Goal: Task Accomplishment & Management: Complete application form

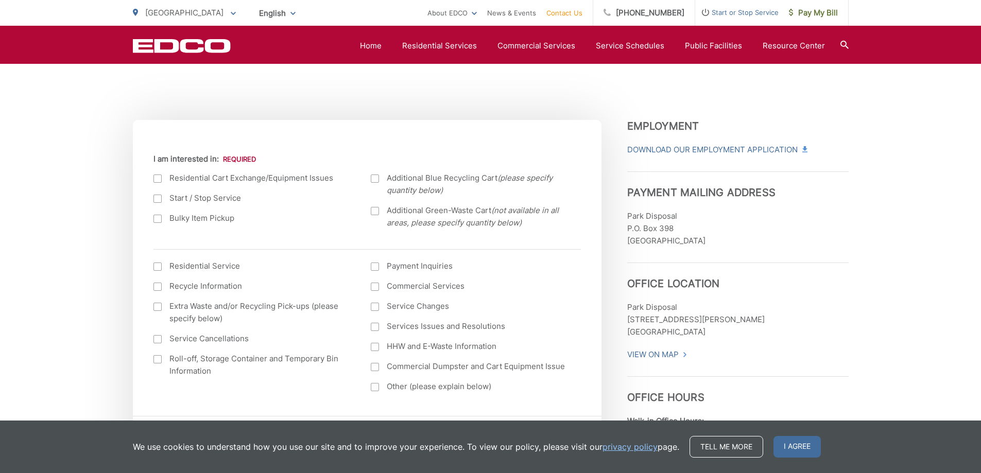
scroll to position [309, 0]
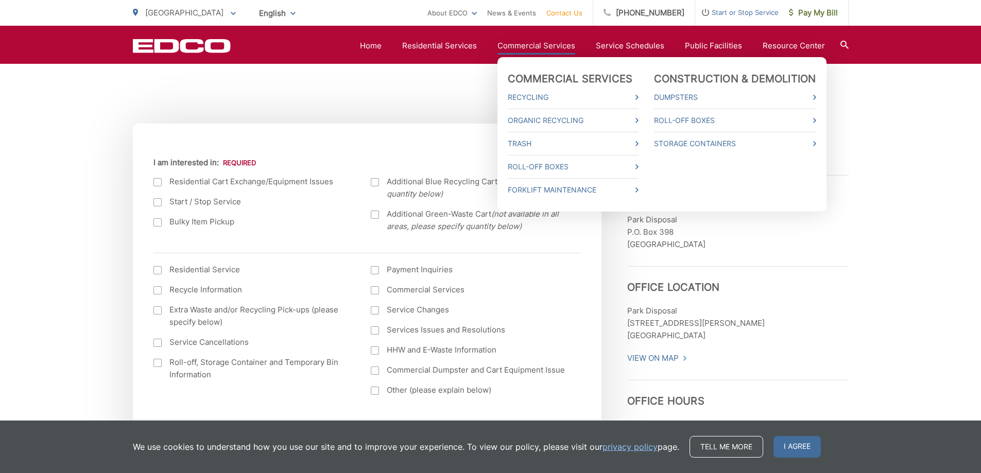
click at [544, 42] on link "Commercial Services" at bounding box center [537, 46] width 78 height 12
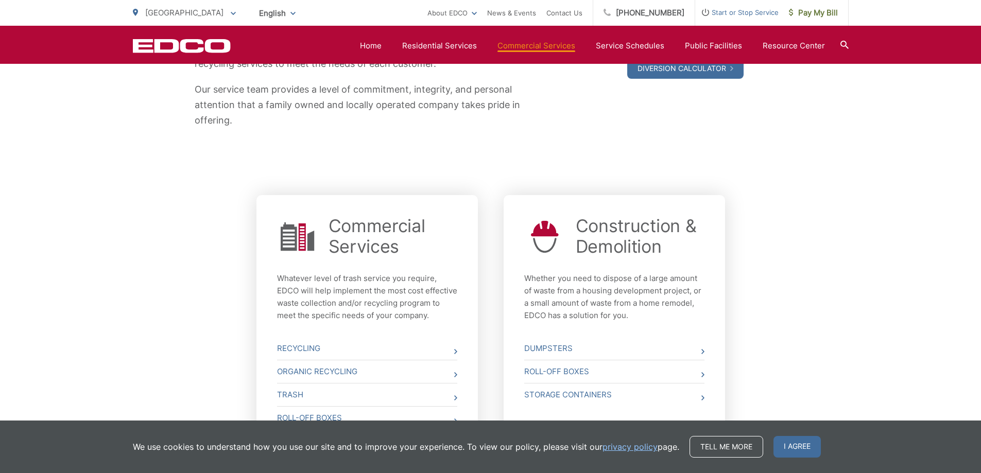
scroll to position [361, 0]
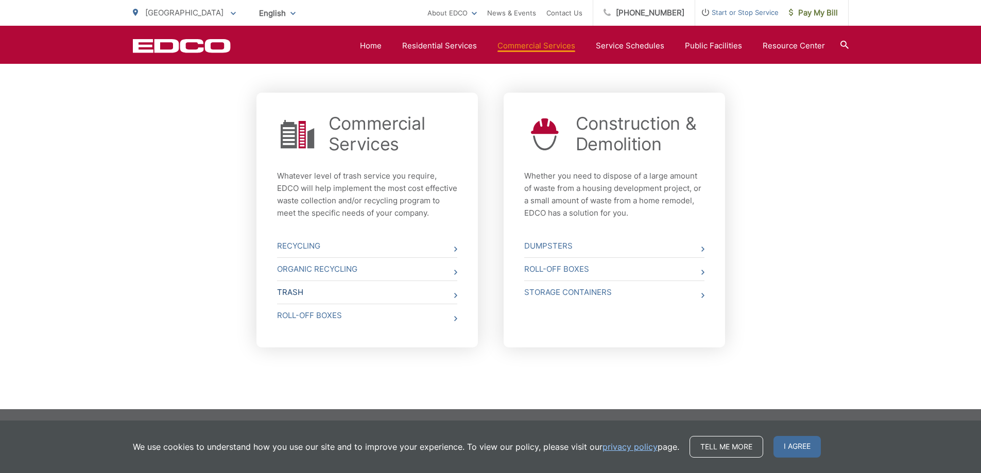
click at [291, 304] on link "Trash" at bounding box center [367, 292] width 180 height 23
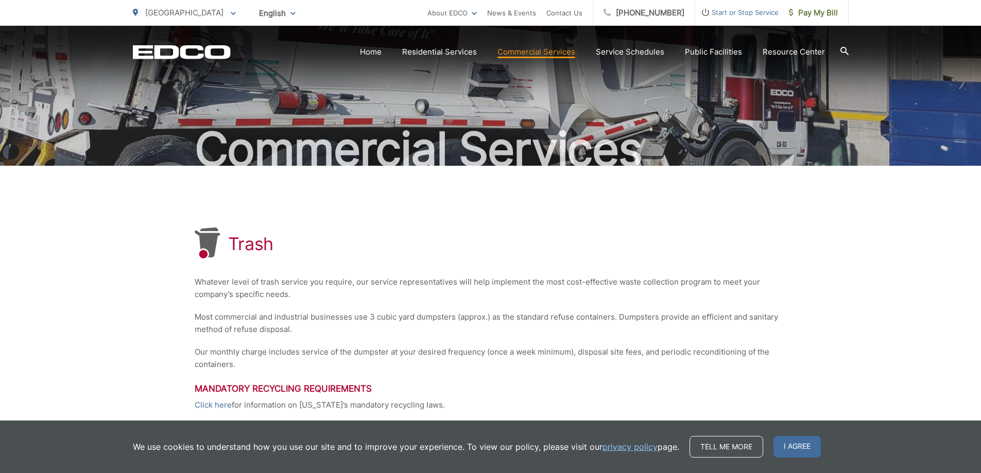
scroll to position [103, 0]
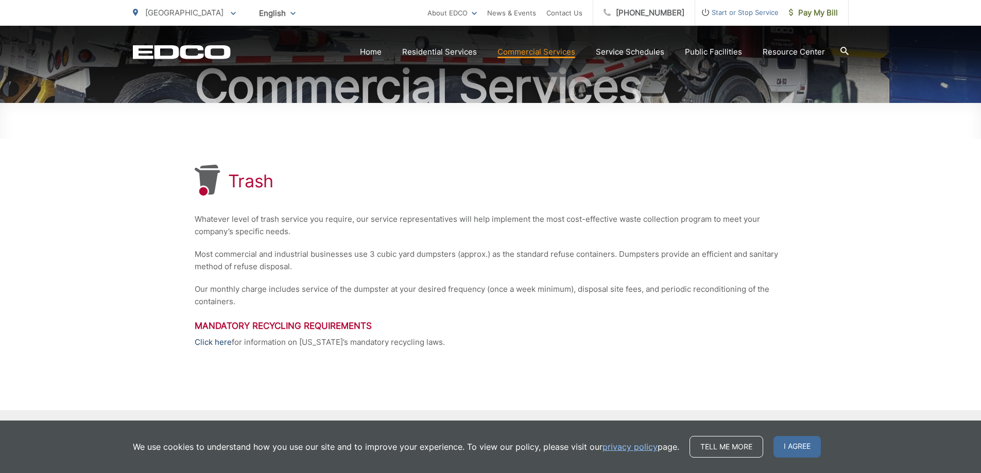
click at [214, 345] on link "Click here" at bounding box center [213, 342] width 37 height 12
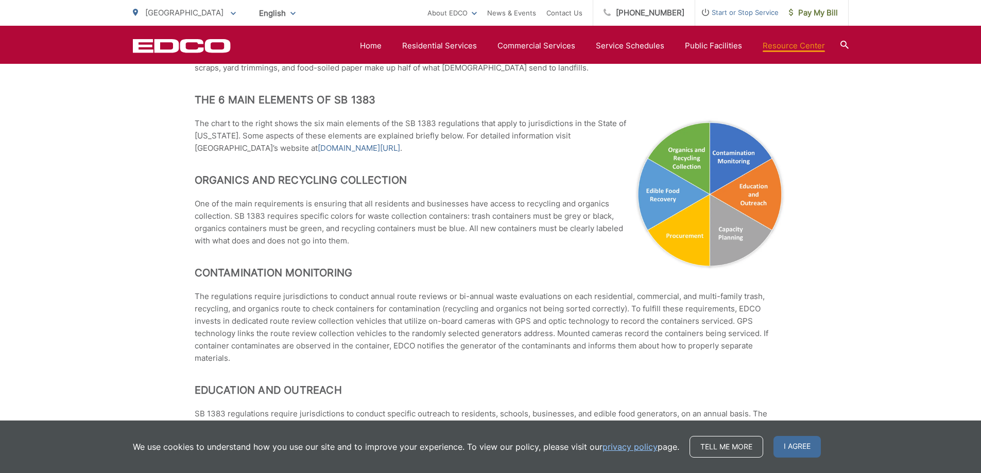
scroll to position [464, 0]
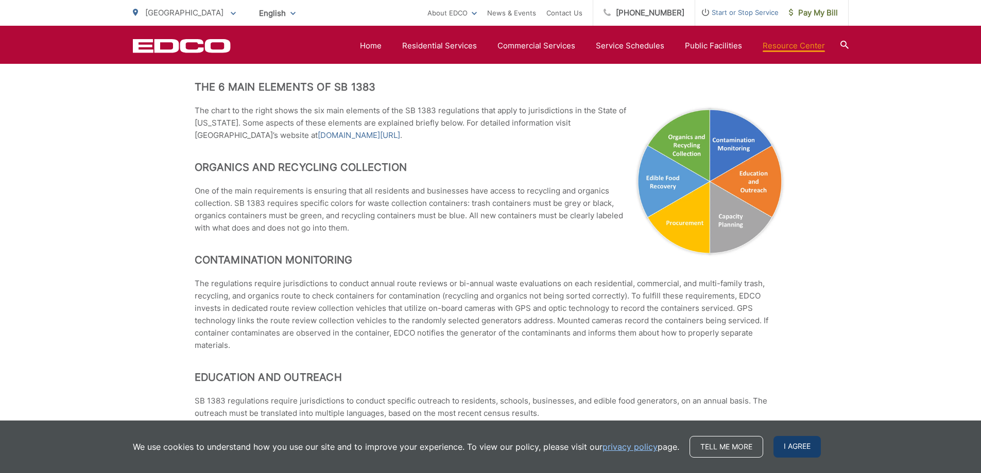
click at [787, 451] on span "I agree" at bounding box center [797, 447] width 47 height 22
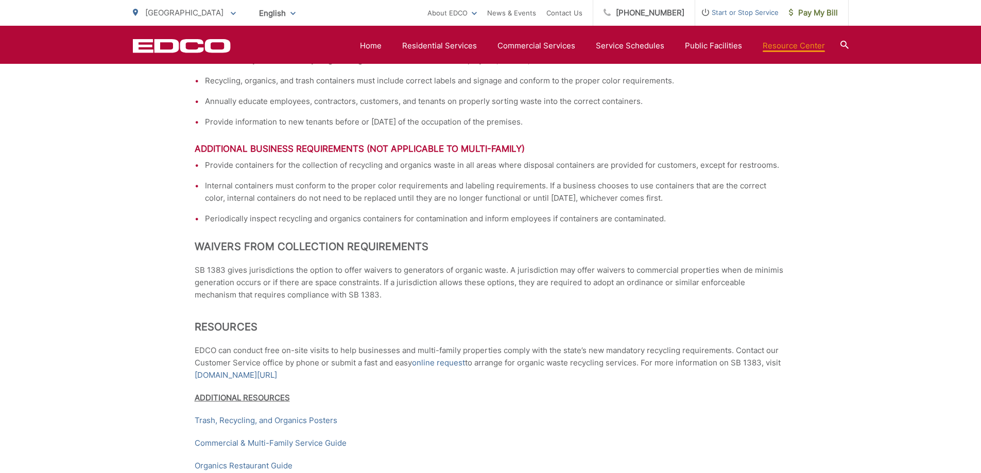
scroll to position [1567, 0]
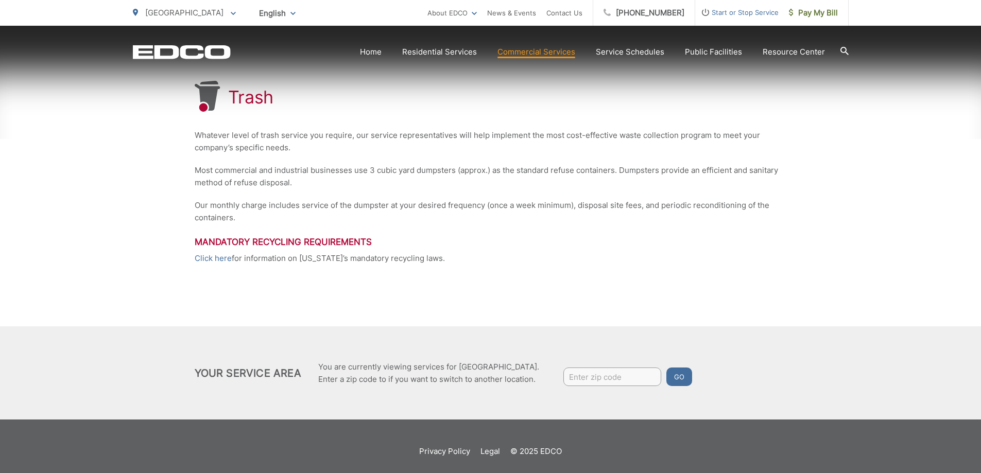
scroll to position [197, 0]
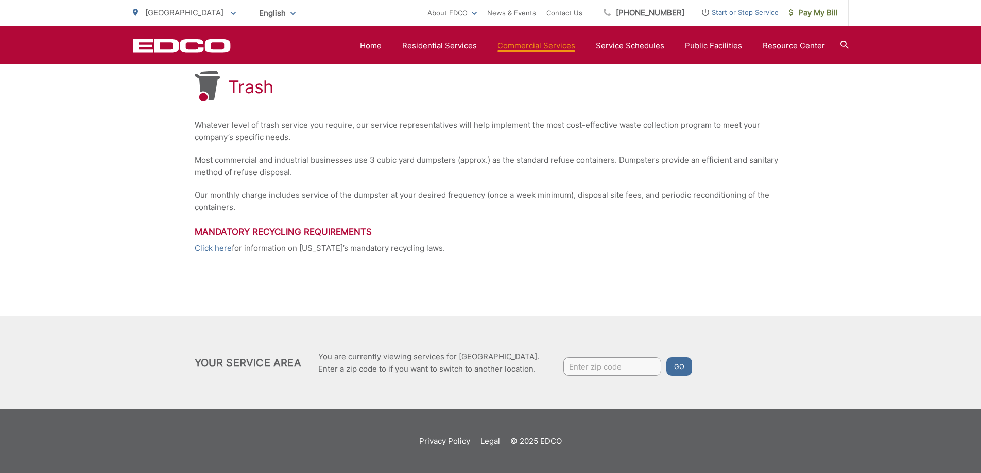
click at [619, 368] on input "Enter zip code" at bounding box center [612, 366] width 98 height 19
type input "92705"
click at [667, 357] on button "Go" at bounding box center [680, 366] width 26 height 19
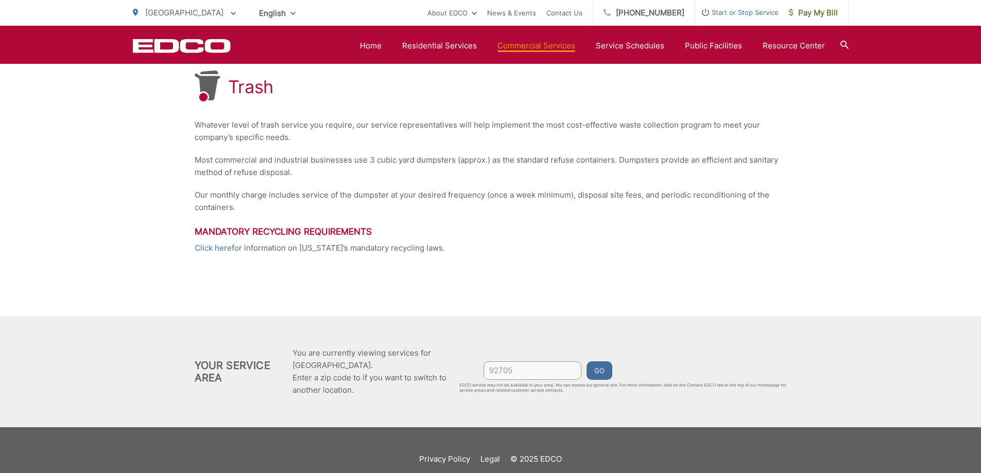
click at [602, 369] on button "Go" at bounding box center [600, 371] width 26 height 19
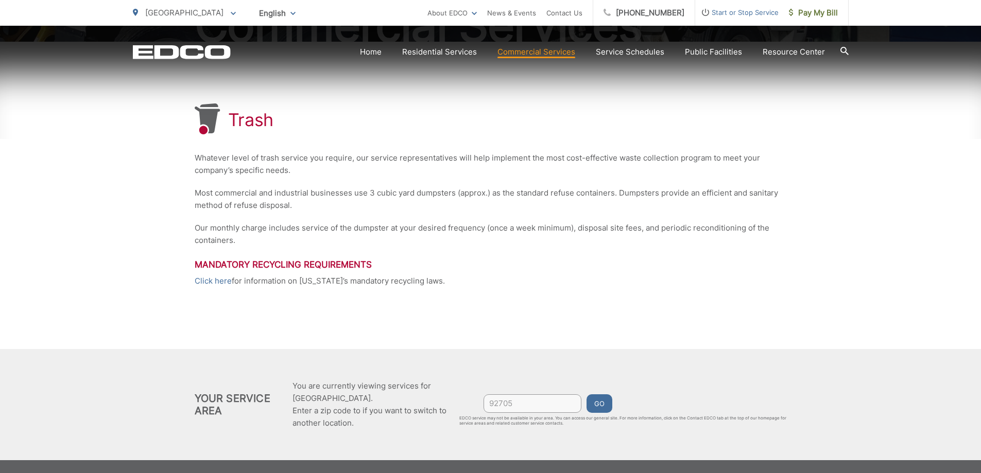
scroll to position [215, 0]
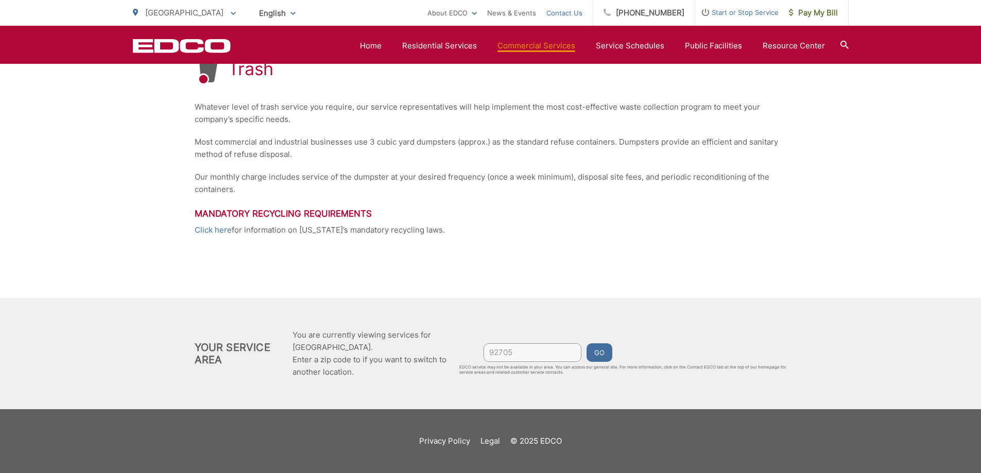
click at [575, 12] on link "Contact Us" at bounding box center [564, 13] width 36 height 12
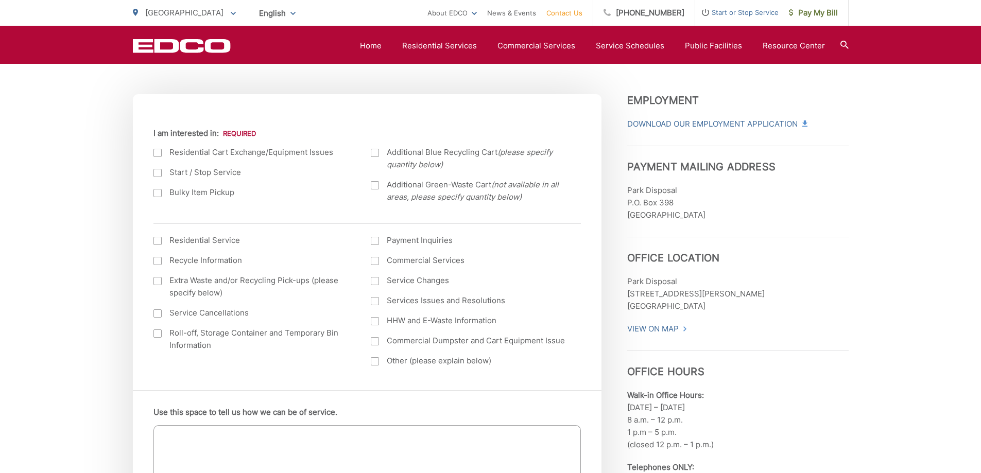
scroll to position [361, 0]
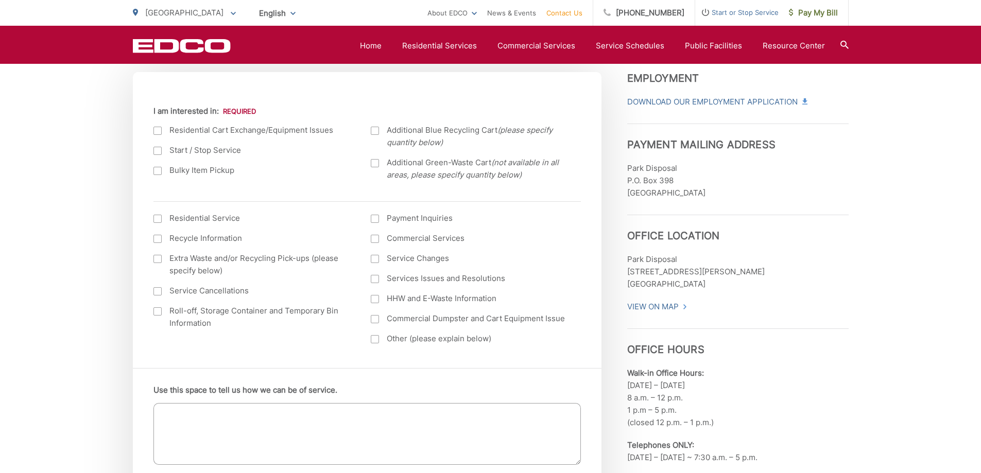
click at [378, 238] on div at bounding box center [375, 239] width 8 height 8
click at [0, 0] on input "Commercial Services" at bounding box center [0, 0] width 0 height 0
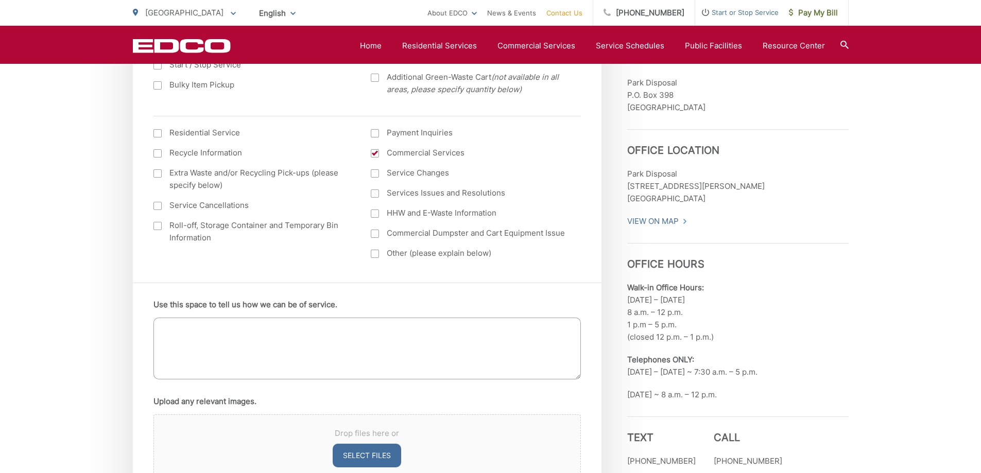
scroll to position [464, 0]
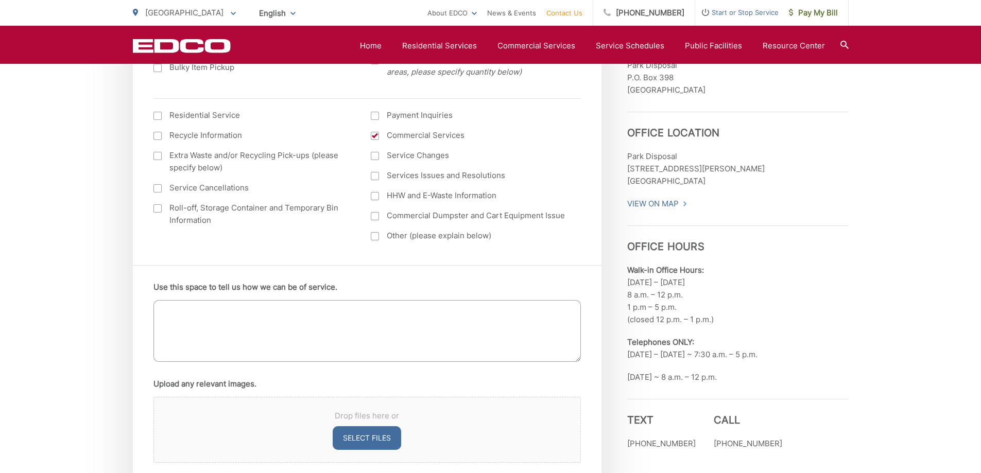
click at [452, 316] on textarea "Use this space to tell us how we can be of service." at bounding box center [367, 331] width 428 height 62
type textarea "N"
type textarea "Hi Need pricing for commercial bin with locking Zip code 92705"
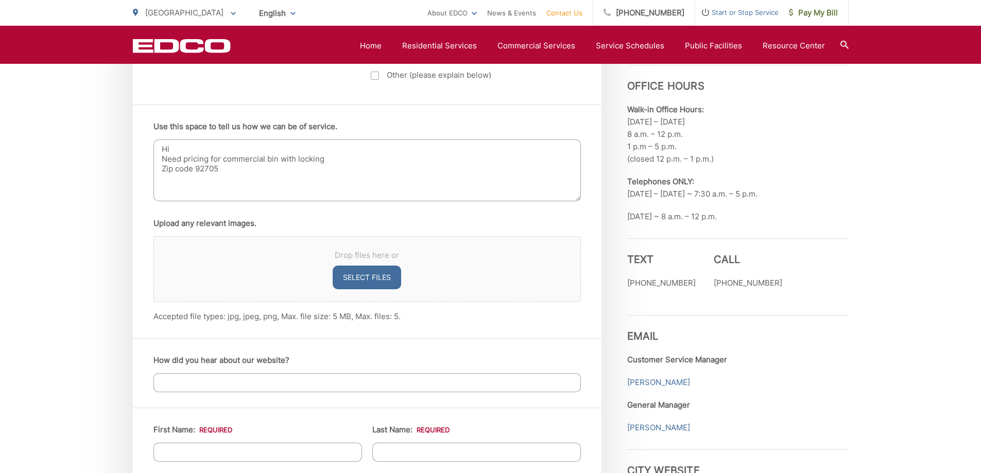
scroll to position [721, 0]
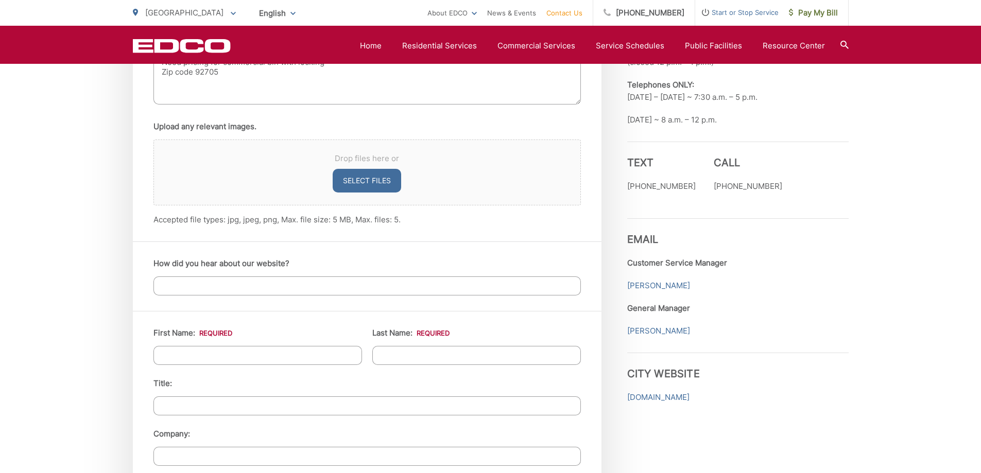
click at [302, 357] on input "First Name: *" at bounding box center [257, 355] width 209 height 19
type input "d"
type input "Doron"
type input "Waldman"
type input "President"
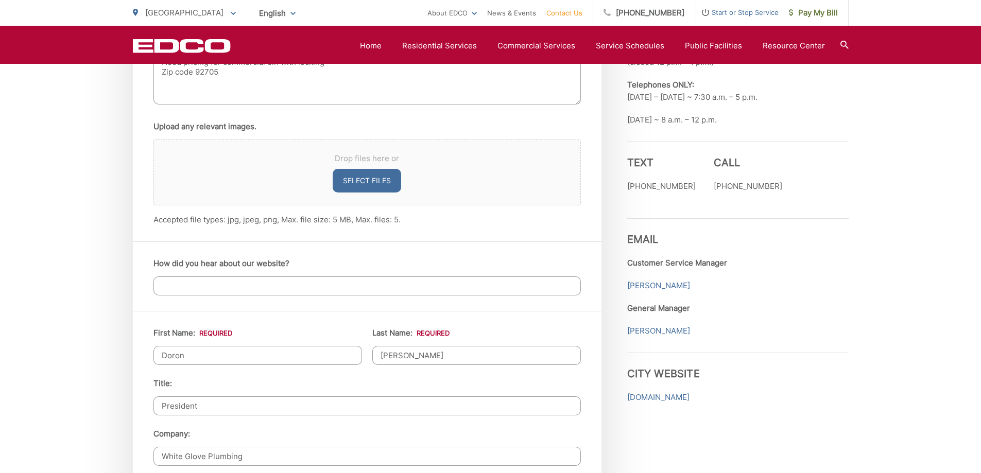
type input "White Glove Plumbing"
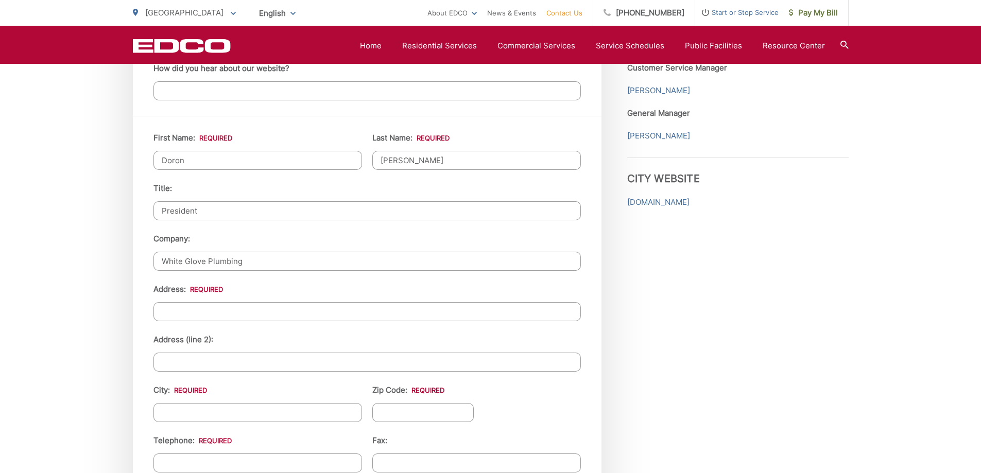
scroll to position [927, 0]
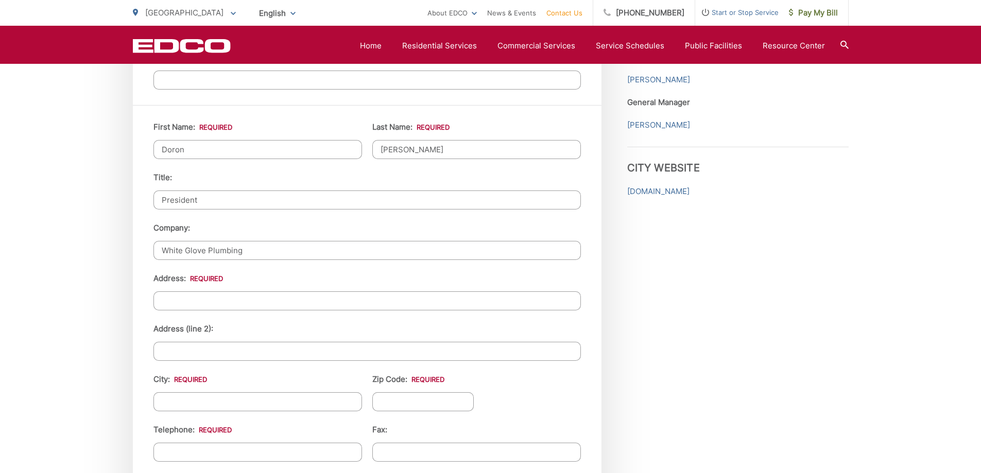
click at [284, 303] on input "Address: *" at bounding box center [367, 301] width 428 height 19
type input "1430 E Borchard Ave"
type input "Santa Ana, CA 92705"
drag, startPoint x: 270, startPoint y: 351, endPoint x: 26, endPoint y: 351, distance: 244.7
click at [26, 351] on div "EDCO keeps your response strictly confidential. We do not provide it to any out…" at bounding box center [490, 72] width 981 height 1587
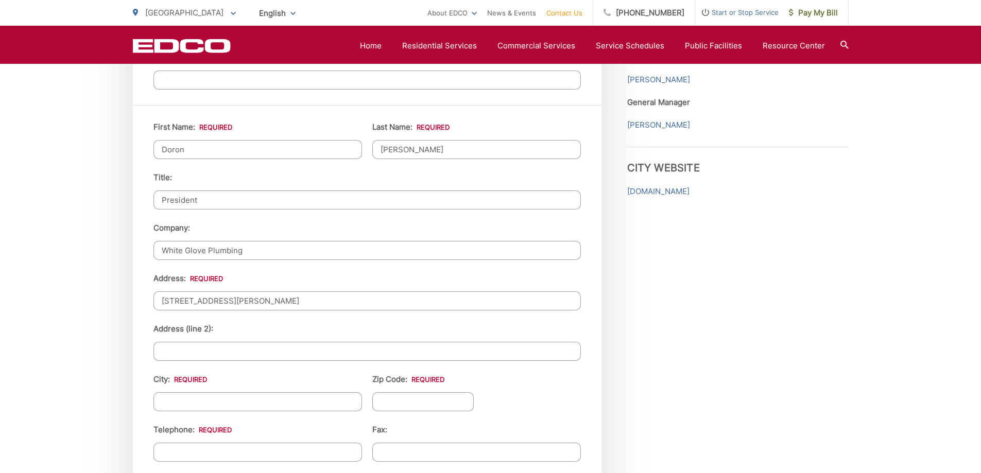
click at [251, 407] on input "City: *" at bounding box center [257, 401] width 209 height 19
type input "Santa Ana"
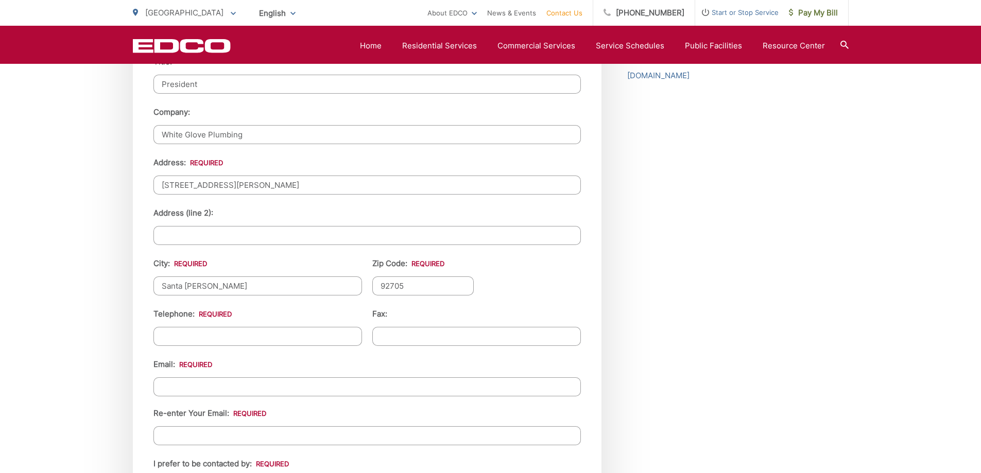
scroll to position [1082, 0]
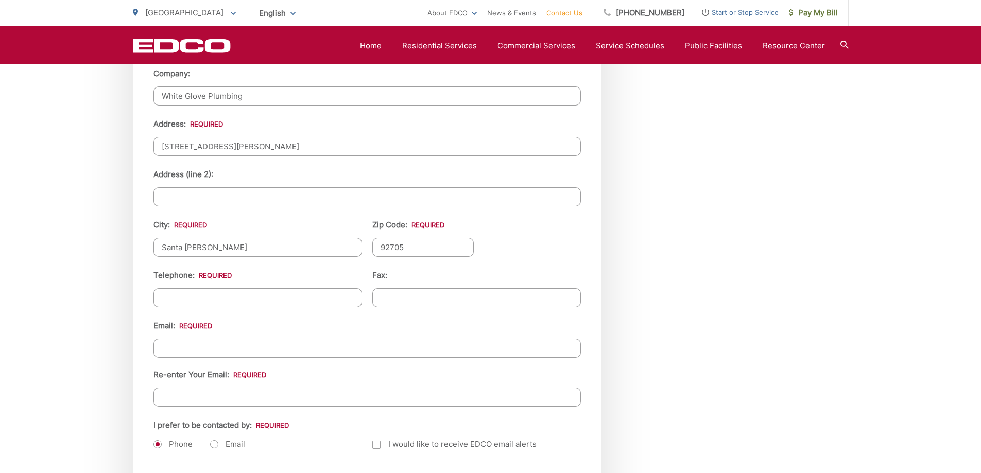
type input "92705"
click at [212, 294] on input "(___) ___-____" at bounding box center [257, 297] width 209 height 19
click at [167, 294] on input "(___) ___-____" at bounding box center [257, 297] width 209 height 19
type input "(949) 209-5206"
type input "(___) ___-____"
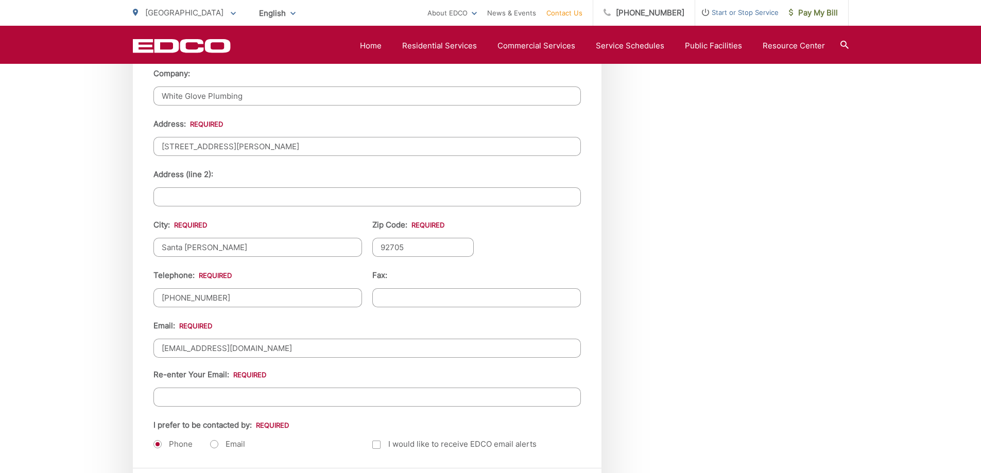
drag, startPoint x: 345, startPoint y: 347, endPoint x: 47, endPoint y: 359, distance: 298.5
type input "office@whitegloveplumbingca.com"
click at [180, 401] on input "Re-enter Your Email:" at bounding box center [367, 397] width 428 height 19
paste input "office@whitegloveplumbingca.com"
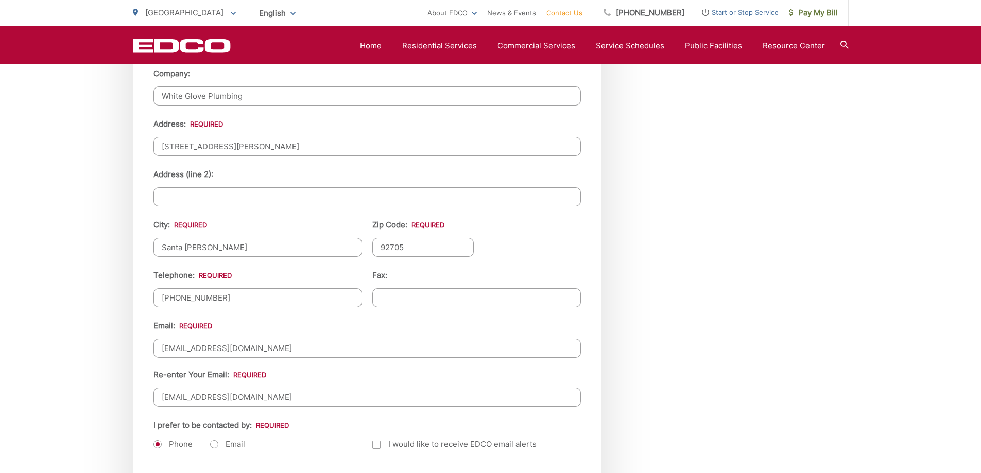
type input "office@whitegloveplumbingca.com"
click at [216, 443] on label "Email" at bounding box center [227, 444] width 35 height 10
radio input "true"
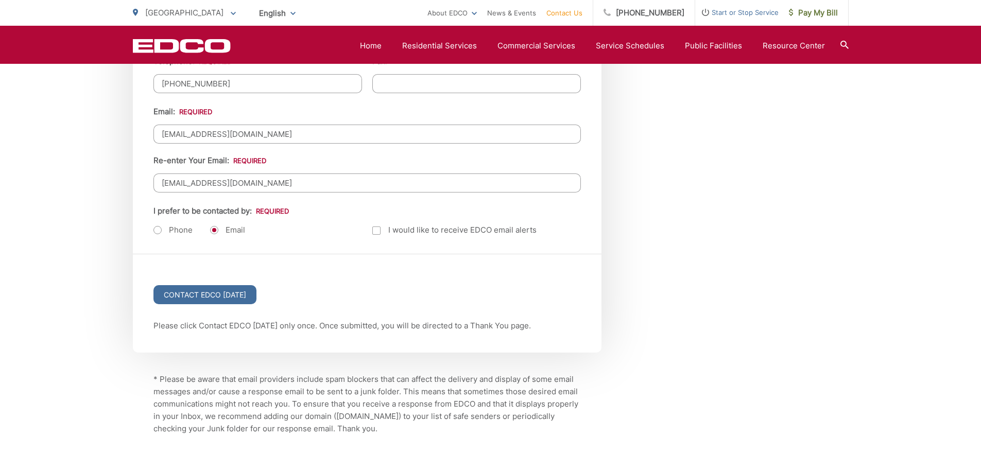
scroll to position [1383, 0]
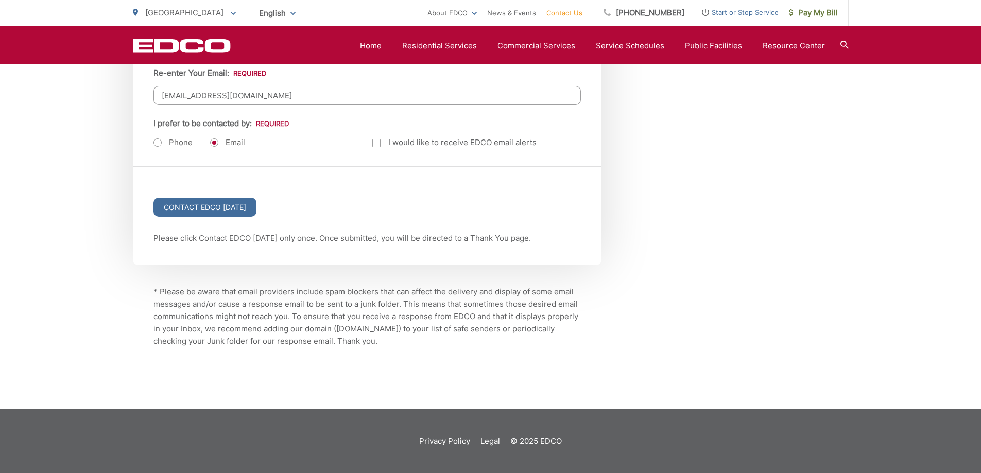
click at [198, 192] on div "Contact EDCO Today" at bounding box center [367, 199] width 469 height 65
click at [200, 208] on input "Contact EDCO Today" at bounding box center [204, 207] width 103 height 19
